Goal: Task Accomplishment & Management: Manage account settings

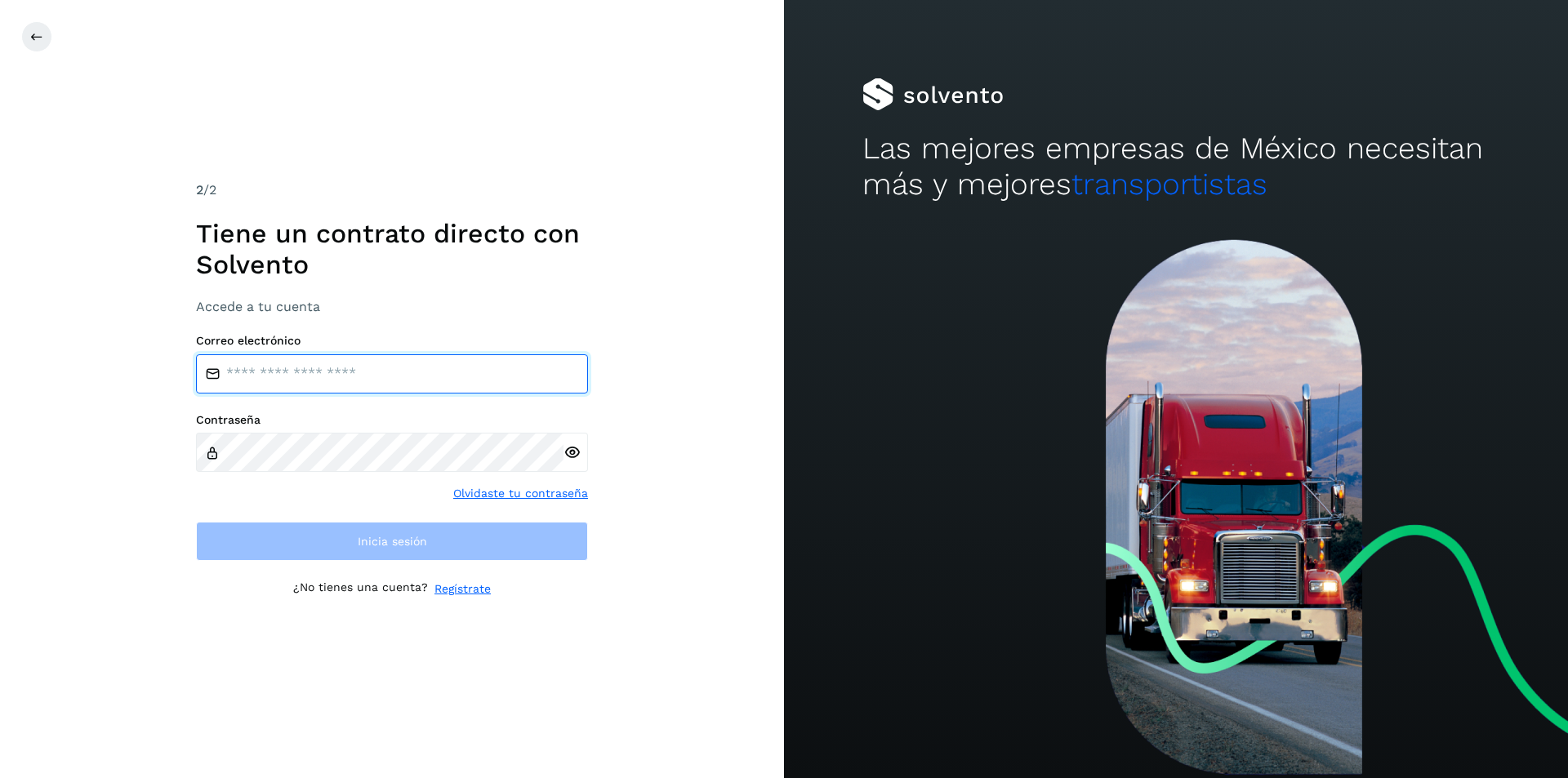
click at [255, 372] on input "email" at bounding box center [391, 374] width 392 height 39
type input "**********"
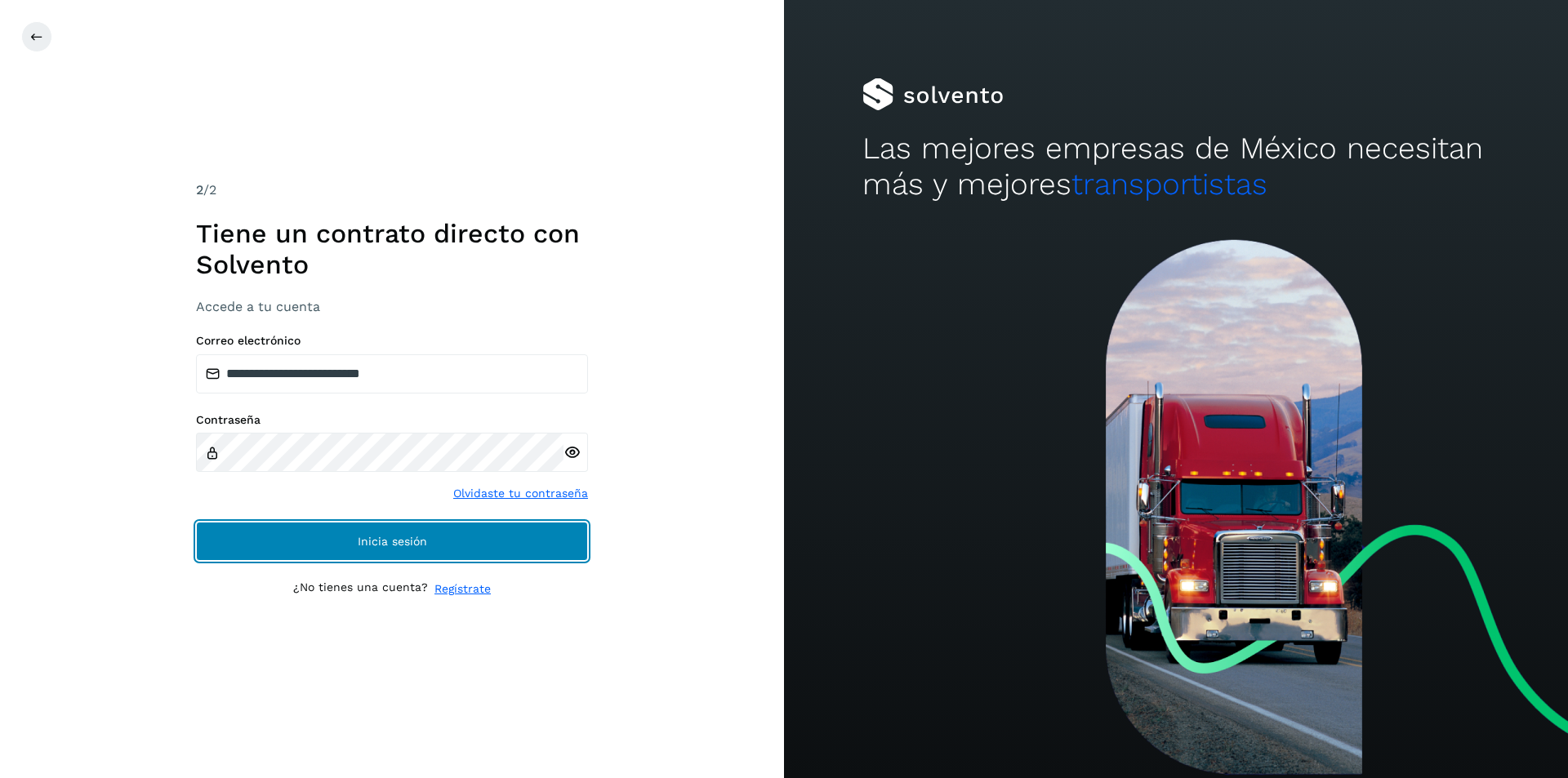
click at [364, 546] on span "Inicia sesión" at bounding box center [392, 541] width 70 height 11
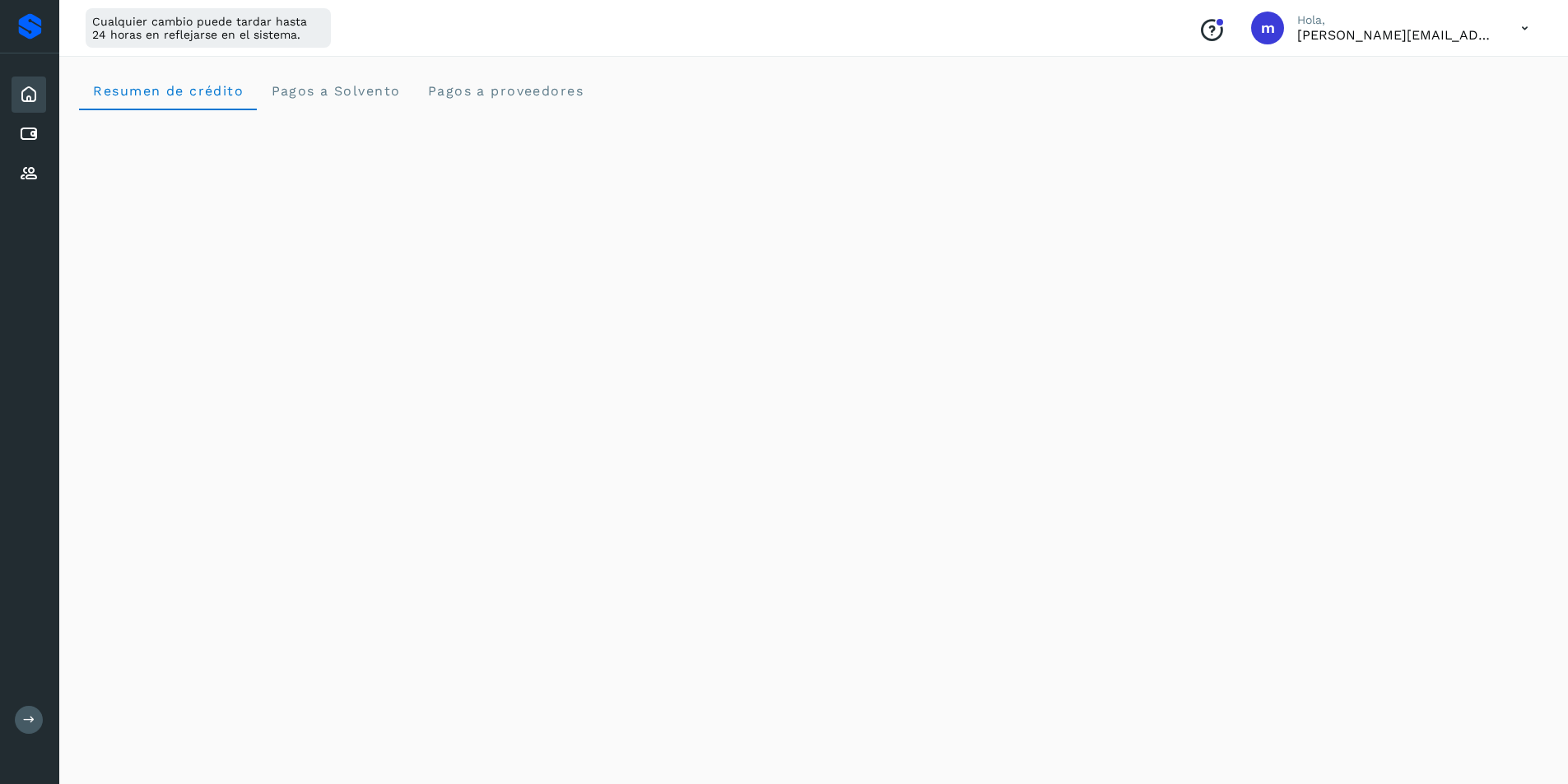
click at [1269, 28] on span "m" at bounding box center [1268, 28] width 14 height 0
click at [1267, 28] on span "m" at bounding box center [1268, 28] width 14 height 0
click at [28, 139] on icon at bounding box center [28, 134] width 20 height 20
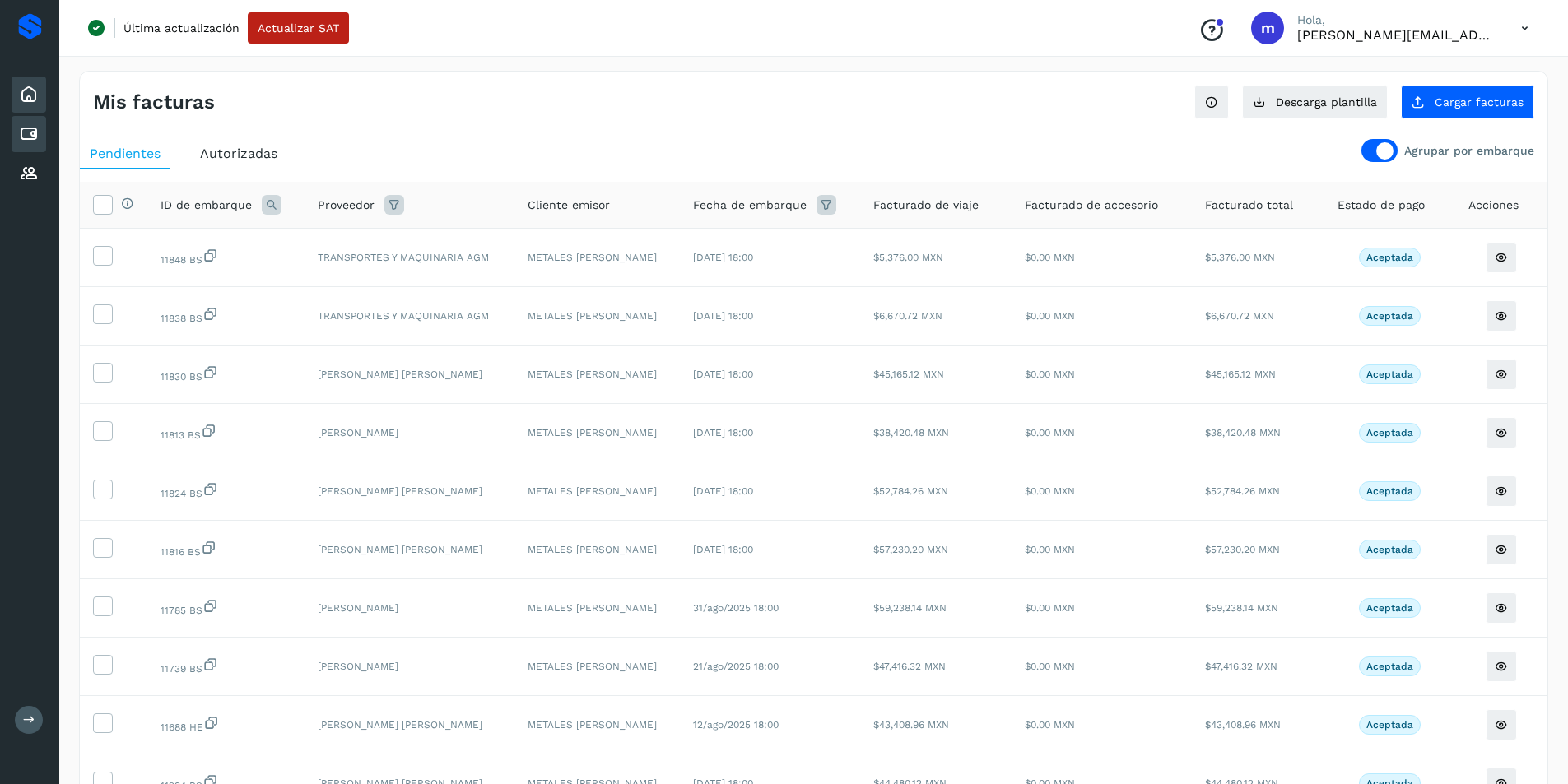
click at [28, 91] on icon at bounding box center [28, 94] width 20 height 20
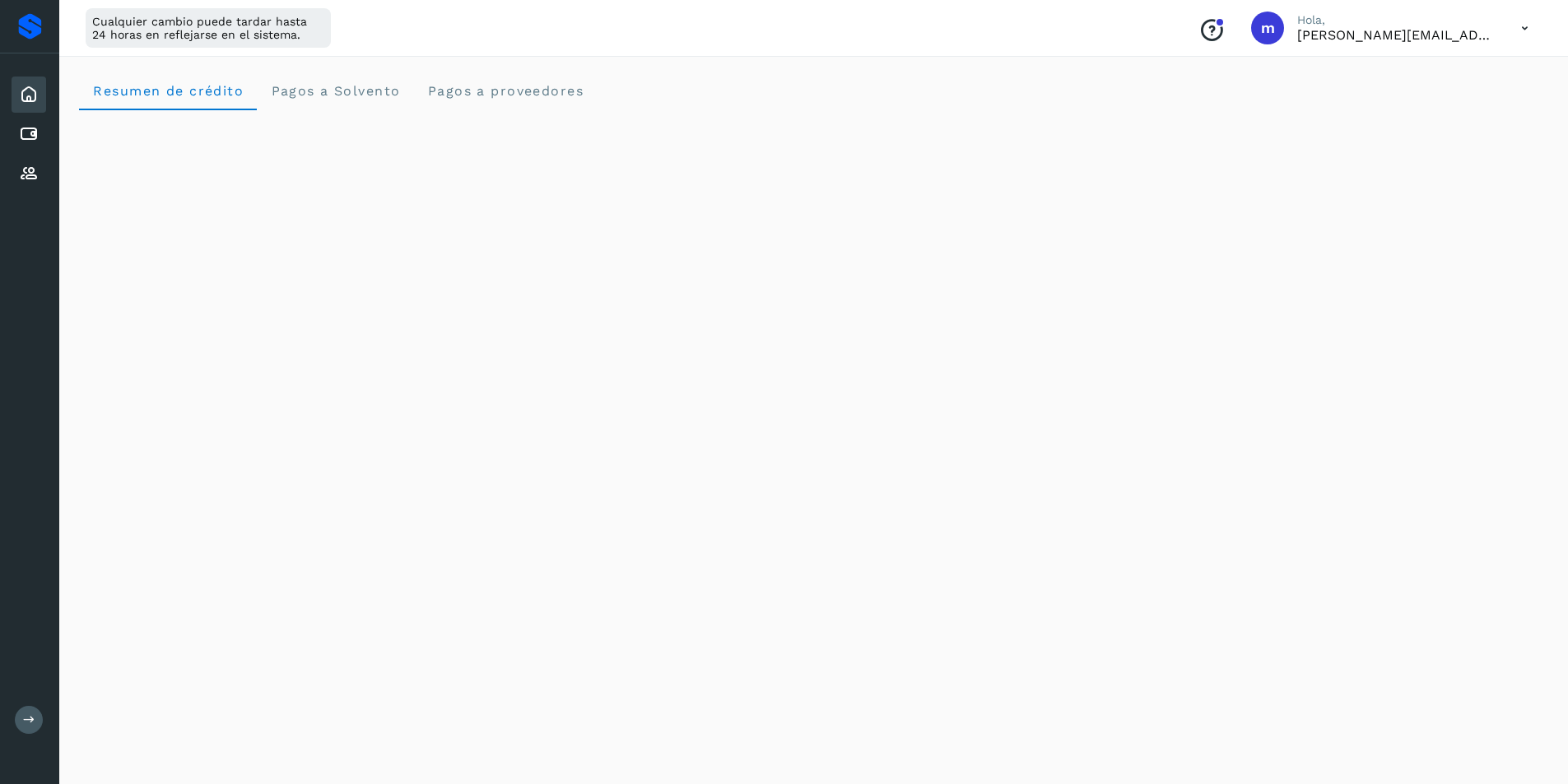
click at [1266, 28] on span "m" at bounding box center [1268, 28] width 14 height 0
click at [1523, 28] on icon at bounding box center [1524, 28] width 34 height 34
click at [1440, 102] on div "Cerrar sesión" at bounding box center [1443, 106] width 196 height 31
